Goal: Communication & Community: Ask a question

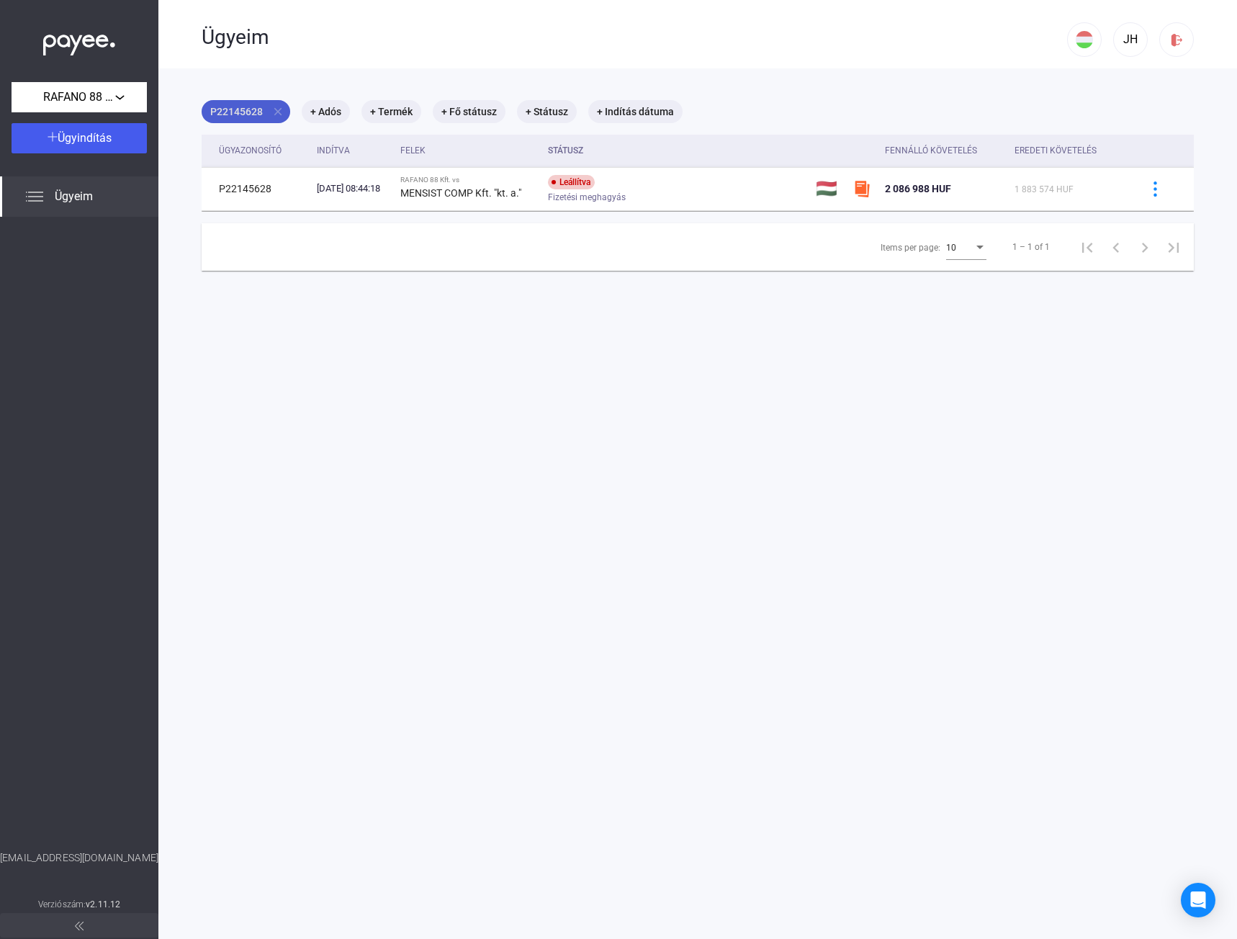
click at [278, 114] on mat-icon "close" at bounding box center [277, 111] width 13 height 13
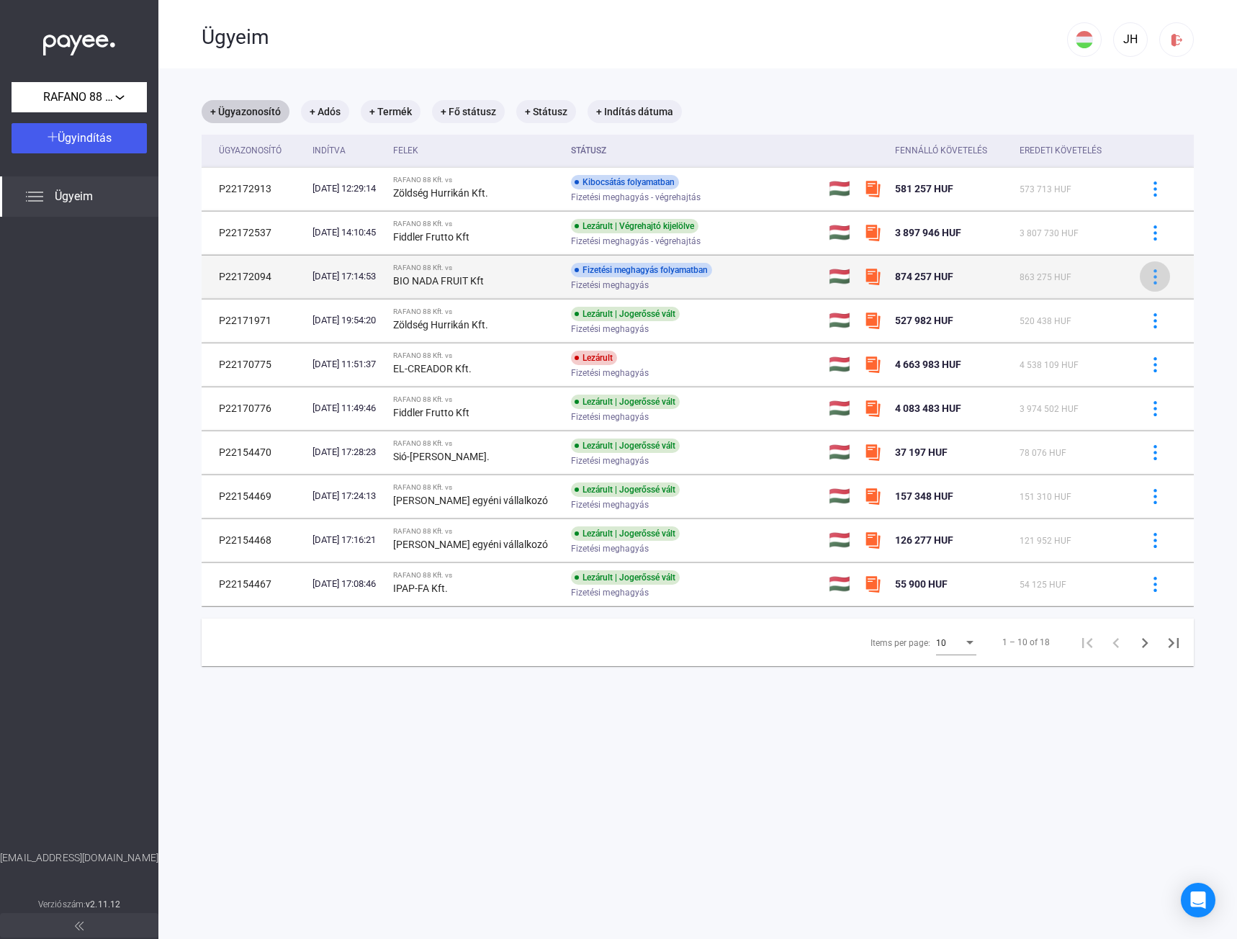
click at [1148, 278] on img at bounding box center [1155, 276] width 15 height 15
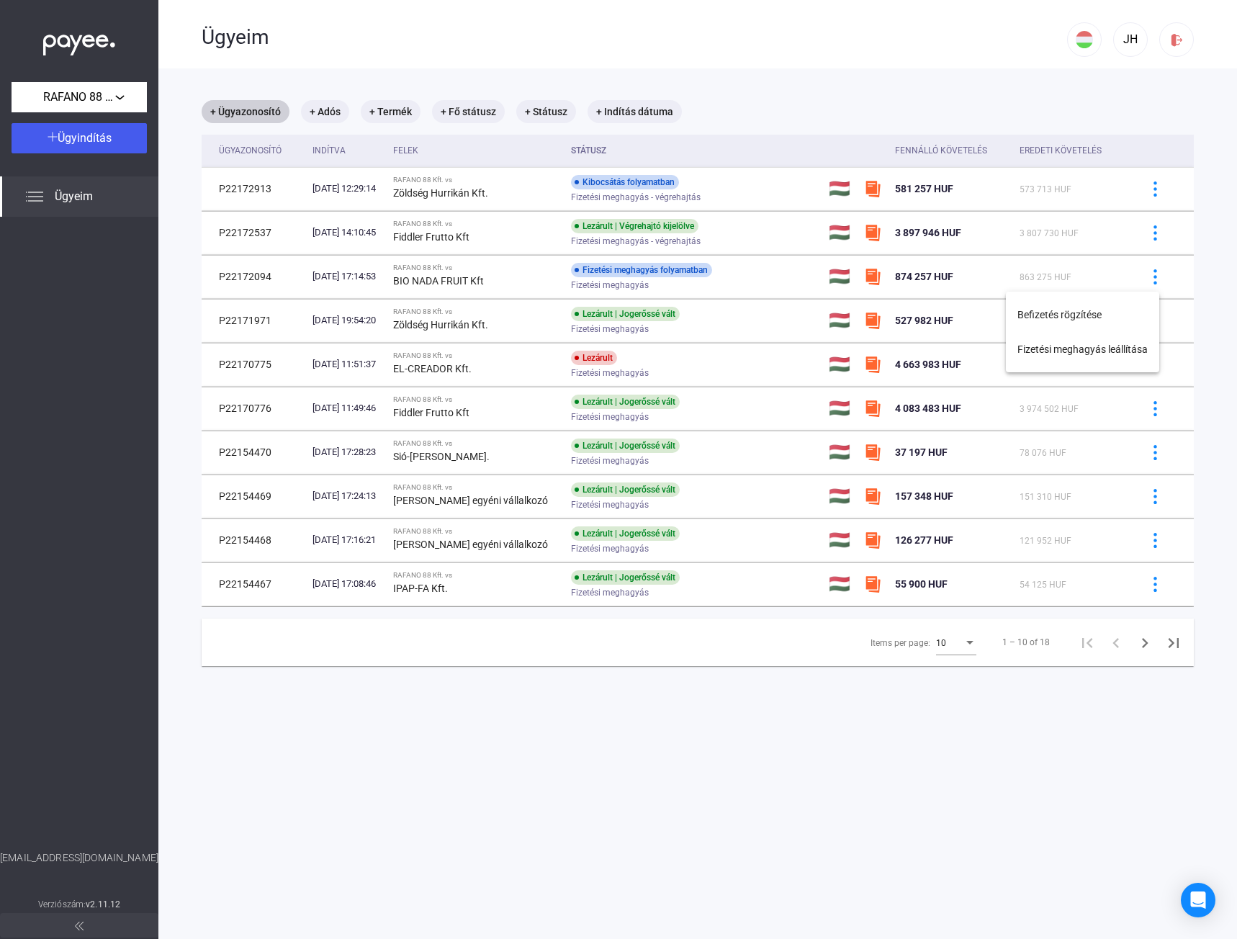
click at [1075, 269] on div at bounding box center [618, 469] width 1237 height 939
click at [1202, 904] on icon "Open Intercom Messenger" at bounding box center [1198, 900] width 19 height 19
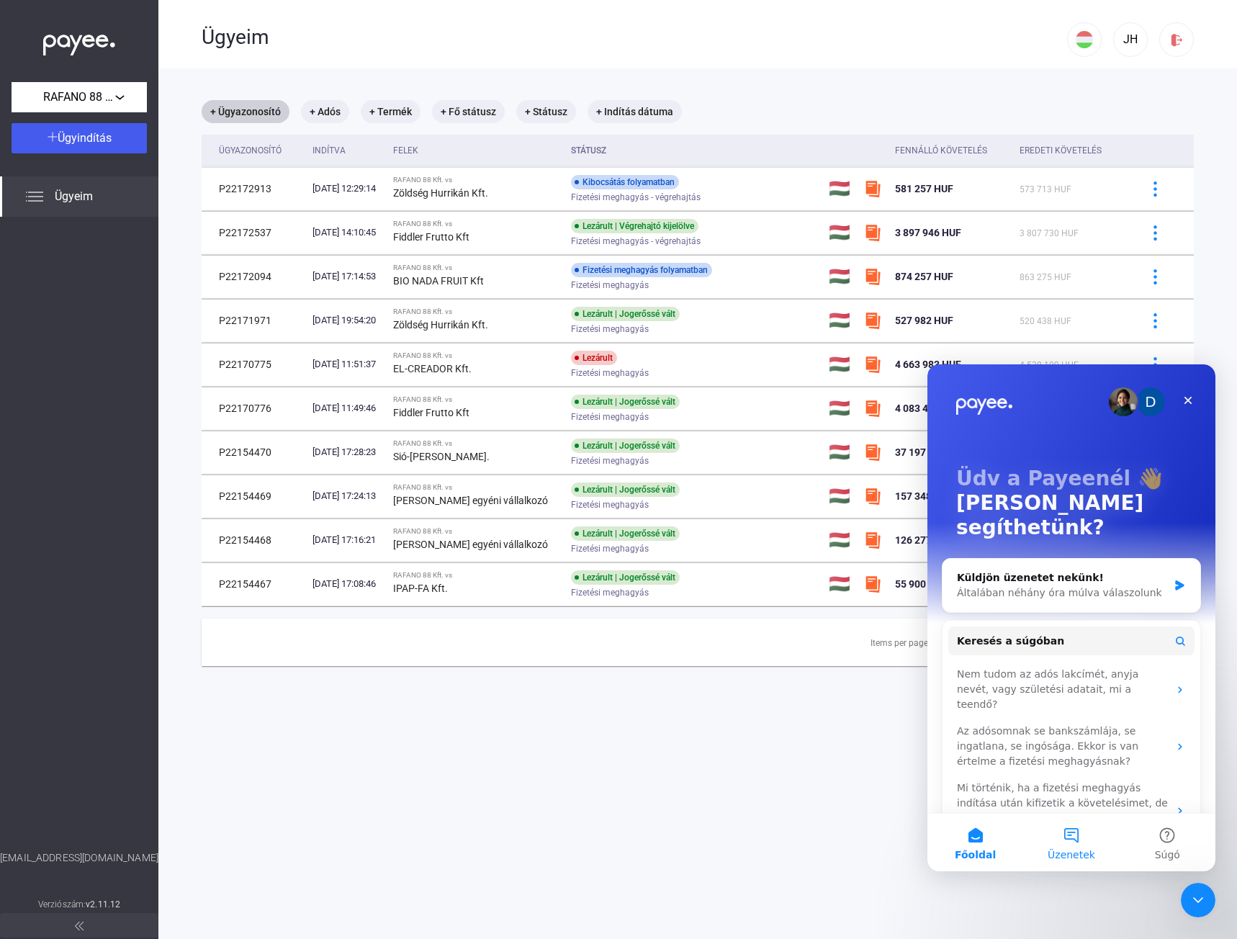
click at [1078, 839] on button "Üzenetek" at bounding box center [1071, 842] width 96 height 58
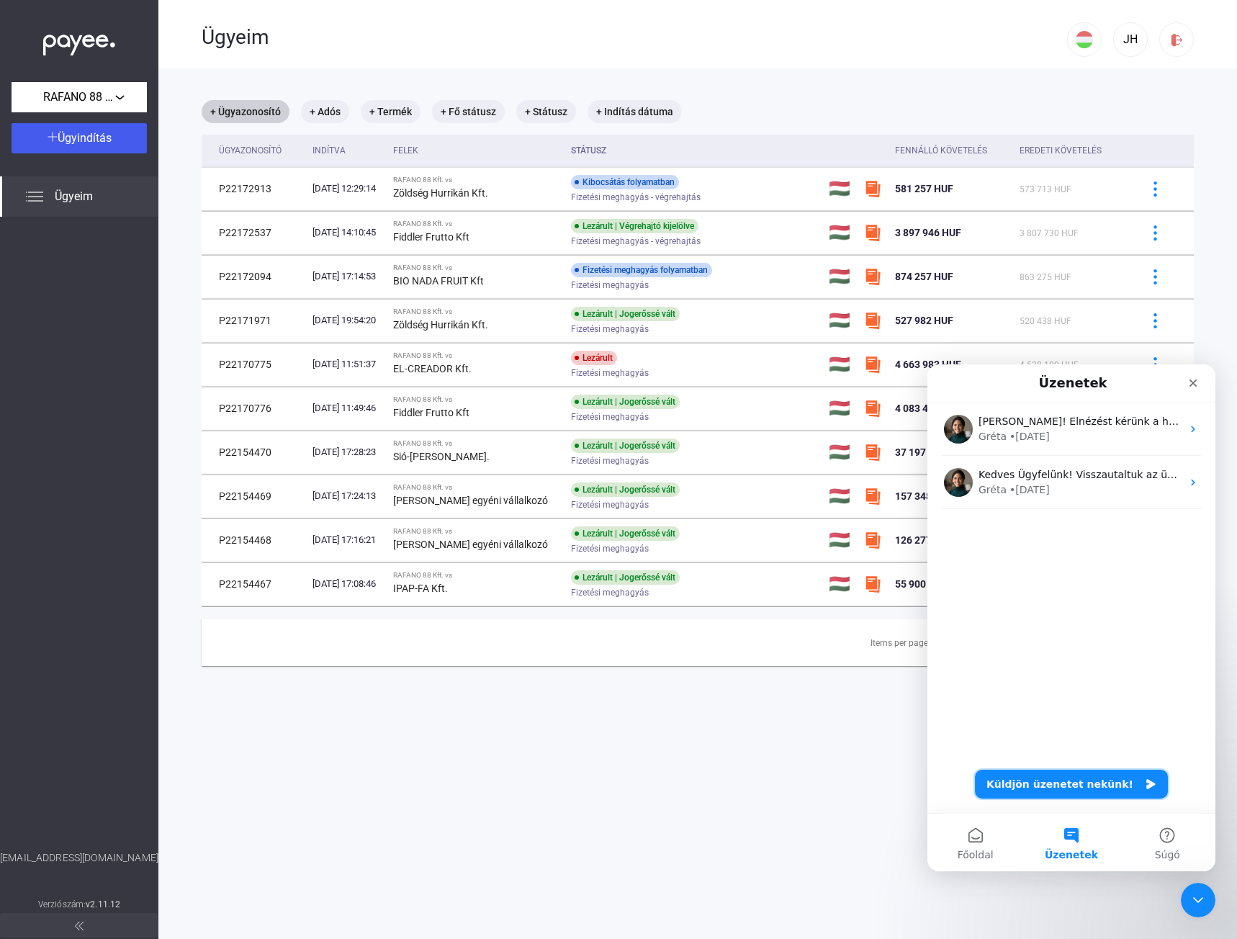
click at [1078, 790] on button "Küldjön üzenetet nekünk!" at bounding box center [1071, 784] width 193 height 29
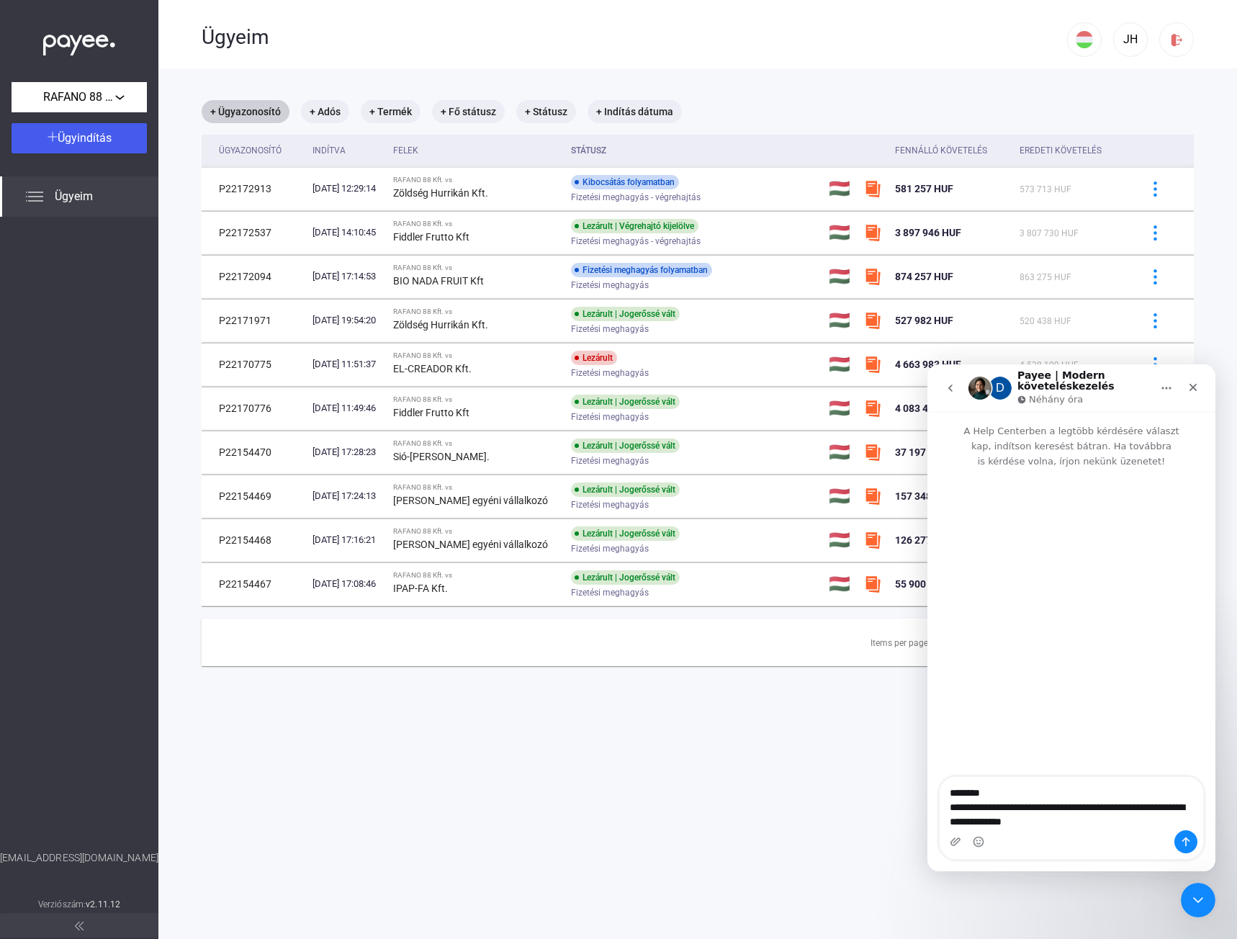
type textarea "**********"
